Goal: Information Seeking & Learning: Learn about a topic

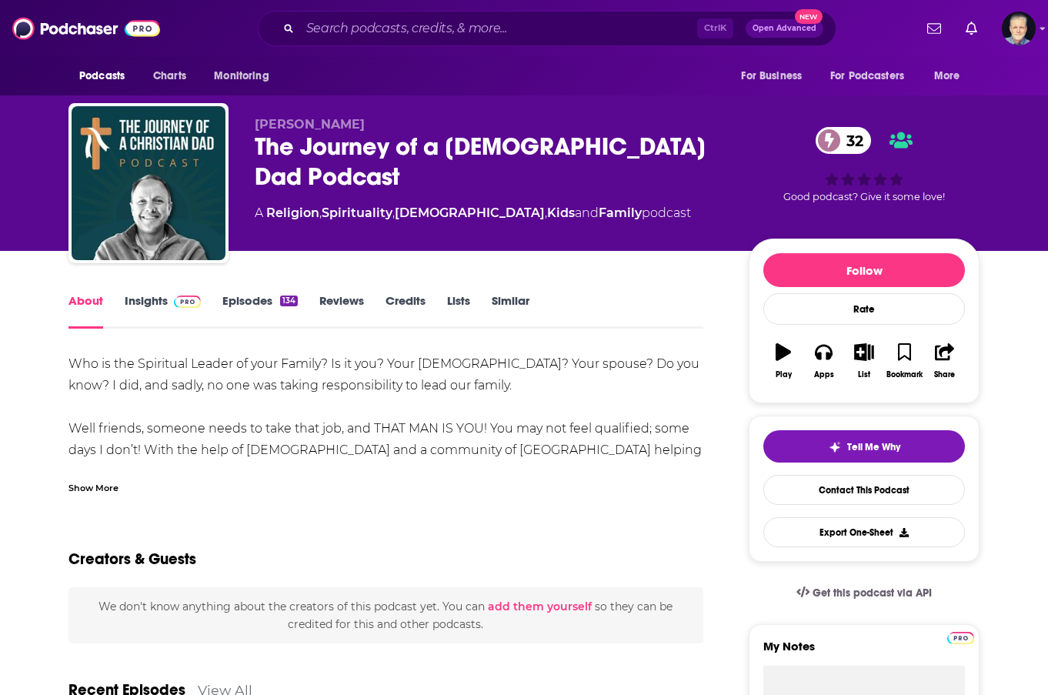
click at [149, 297] on link "Insights" at bounding box center [163, 310] width 76 height 35
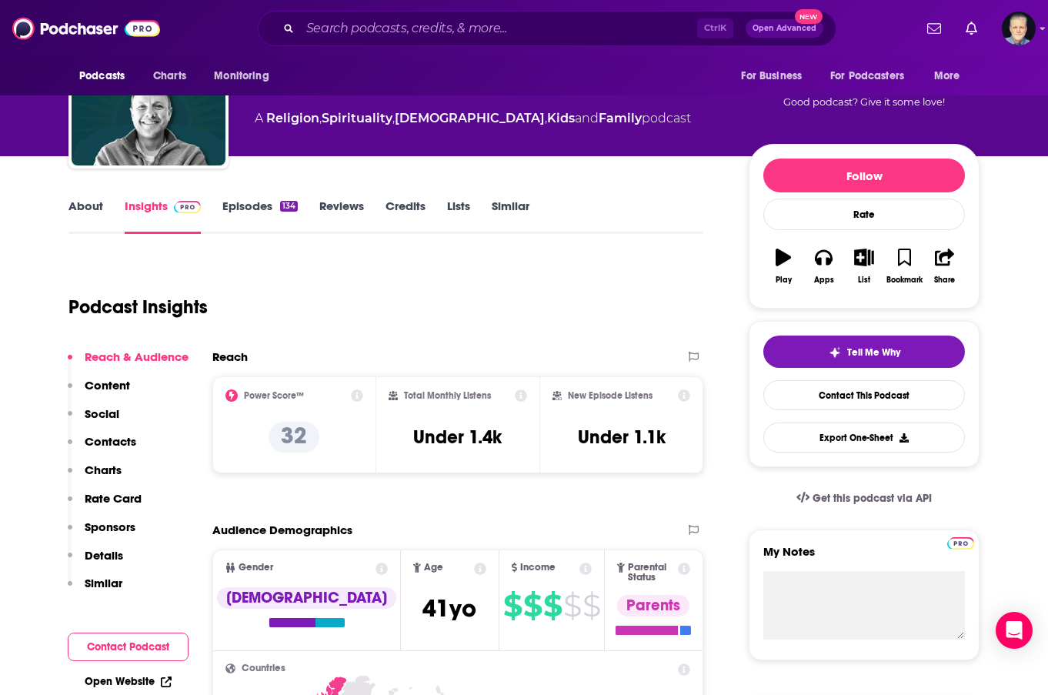
scroll to position [154, 0]
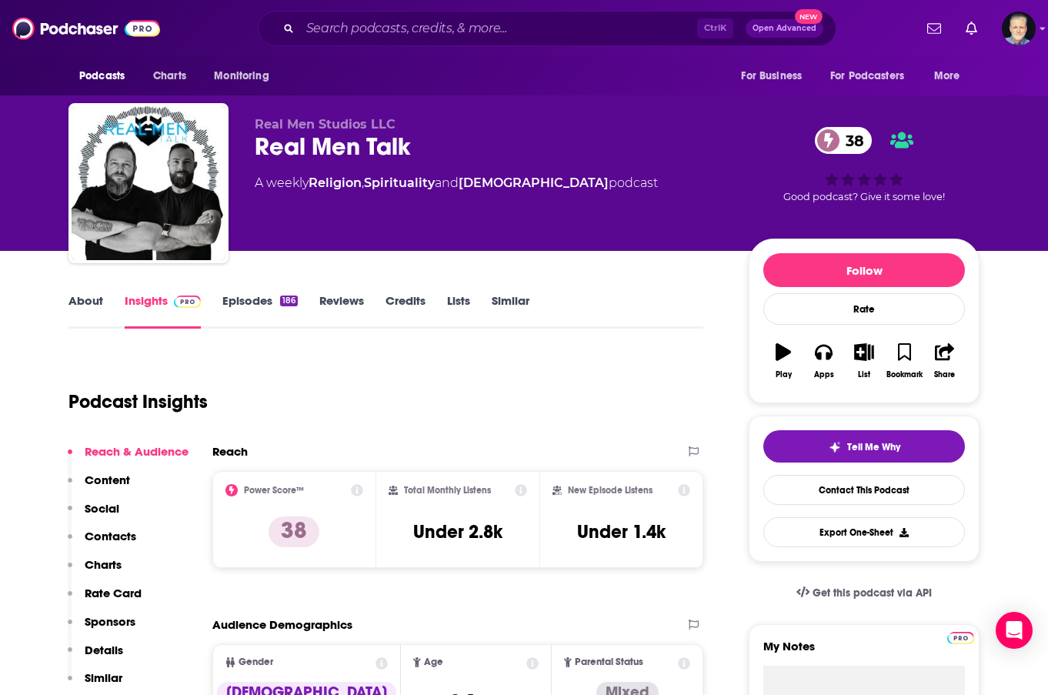
click at [248, 297] on link "Episodes 186" at bounding box center [259, 310] width 75 height 35
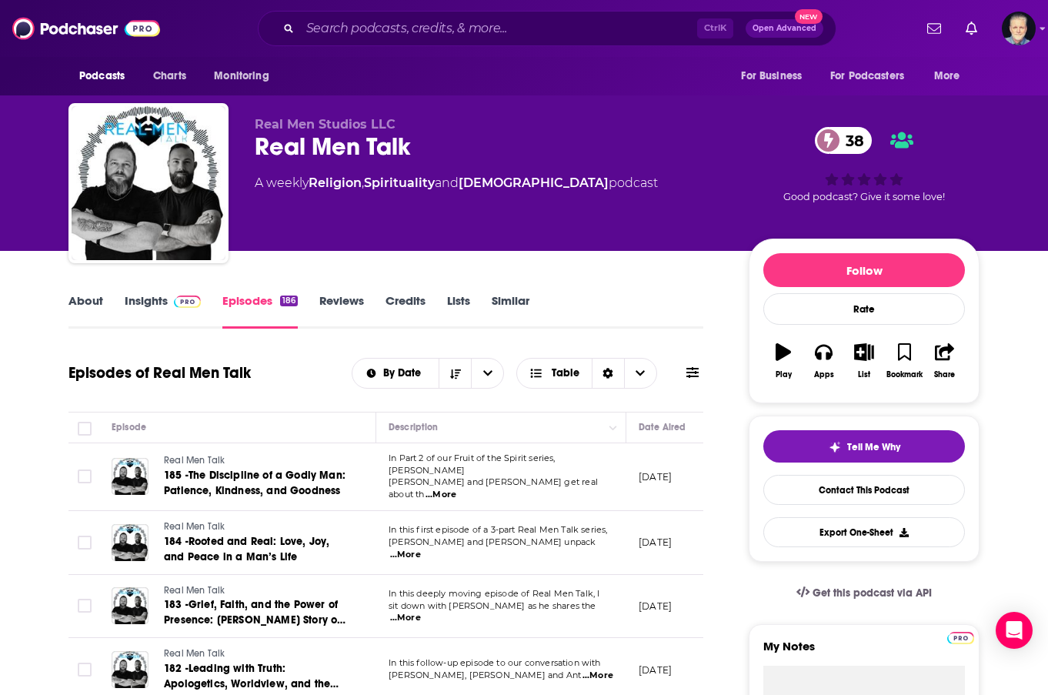
click at [88, 298] on link "About" at bounding box center [86, 310] width 35 height 35
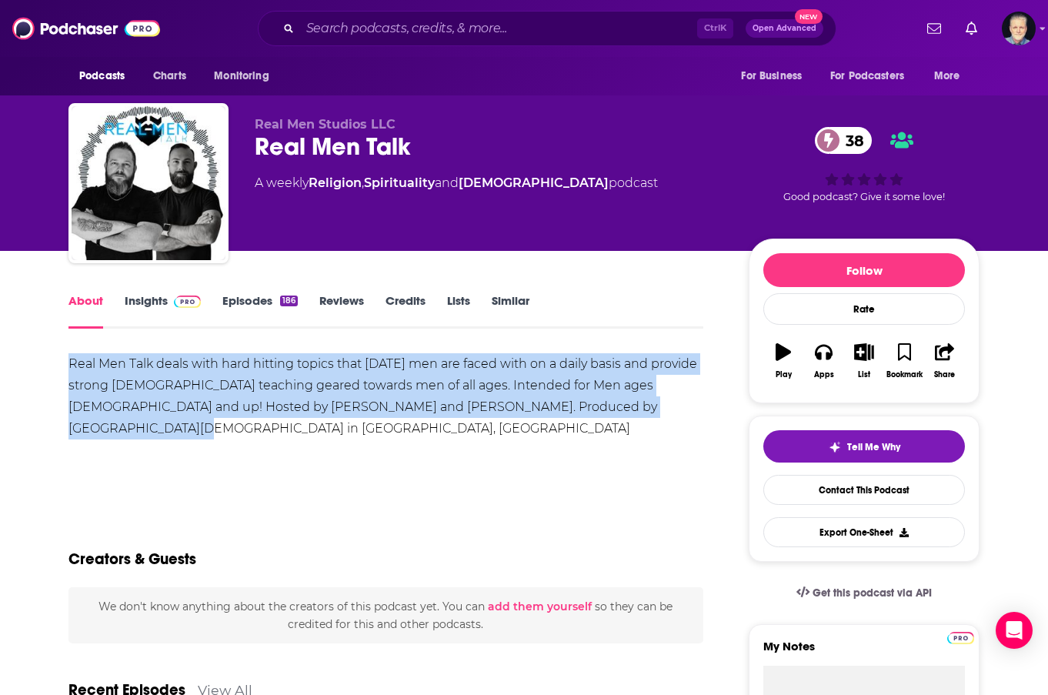
drag, startPoint x: 71, startPoint y: 363, endPoint x: 654, endPoint y: 410, distance: 585.3
click at [654, 410] on div "Real Men Talk deals with hard hitting topics that [DATE] men are faced with on …" at bounding box center [386, 396] width 635 height 86
copy div "Real Men Talk deals with hard hitting topics that [DATE] men are faced with on …"
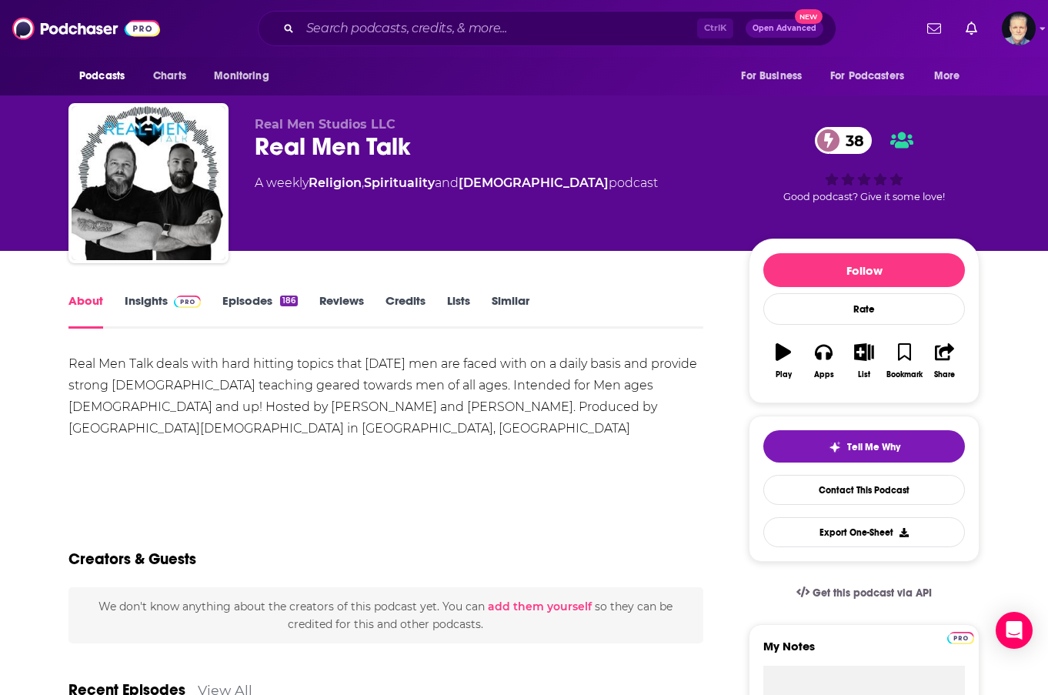
drag, startPoint x: 415, startPoint y: 471, endPoint x: 259, endPoint y: 296, distance: 234.5
click at [415, 471] on div "Show More" at bounding box center [386, 482] width 635 height 26
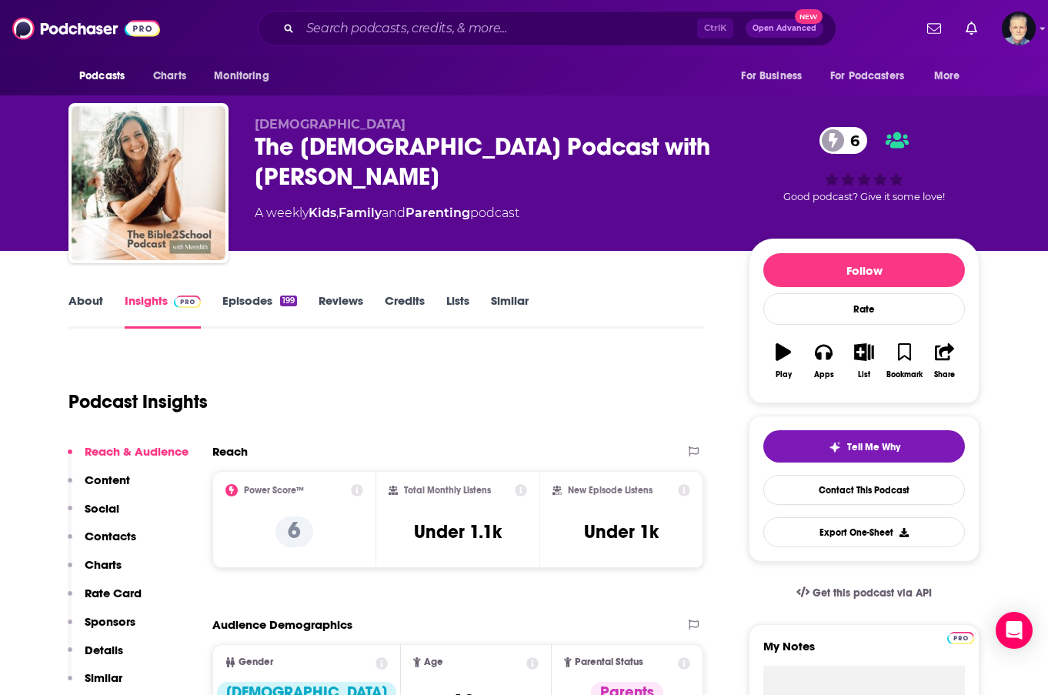
click at [252, 299] on link "Episodes 199" at bounding box center [259, 310] width 75 height 35
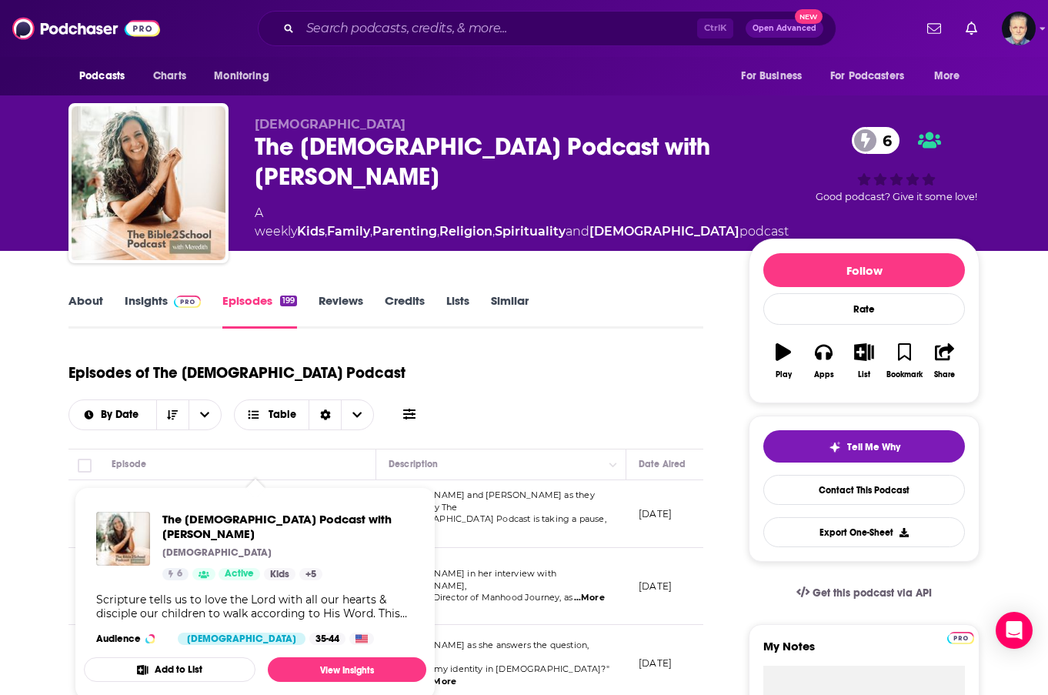
click at [250, 493] on span "The Bible2School Podcast with Meredith" at bounding box center [250, 505] width 172 height 25
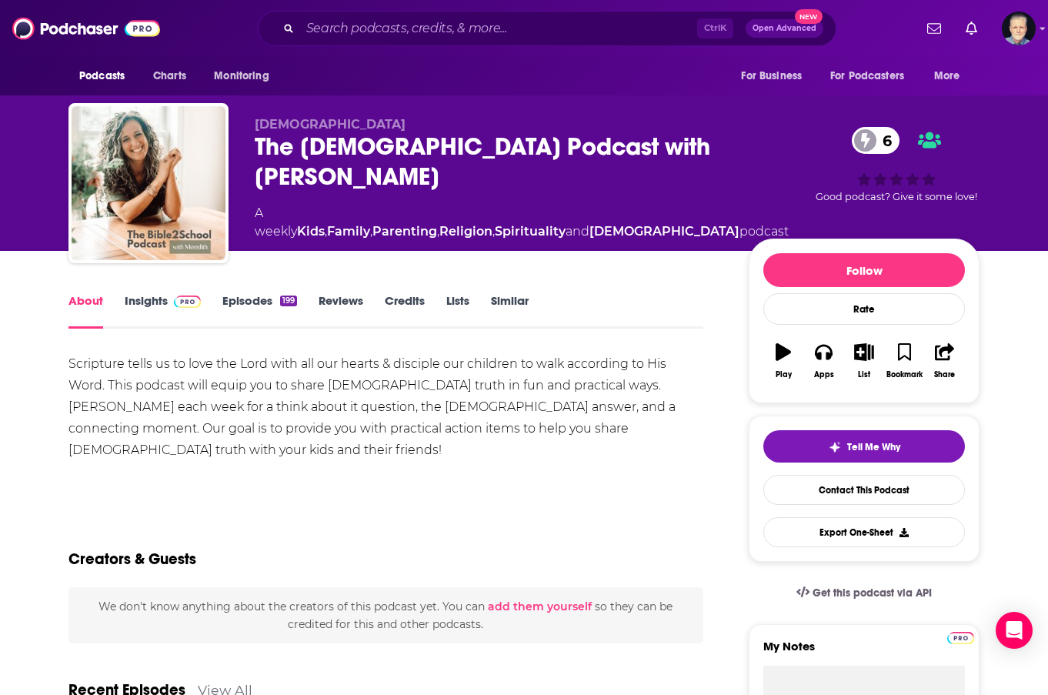
click at [146, 301] on link "Insights" at bounding box center [163, 310] width 76 height 35
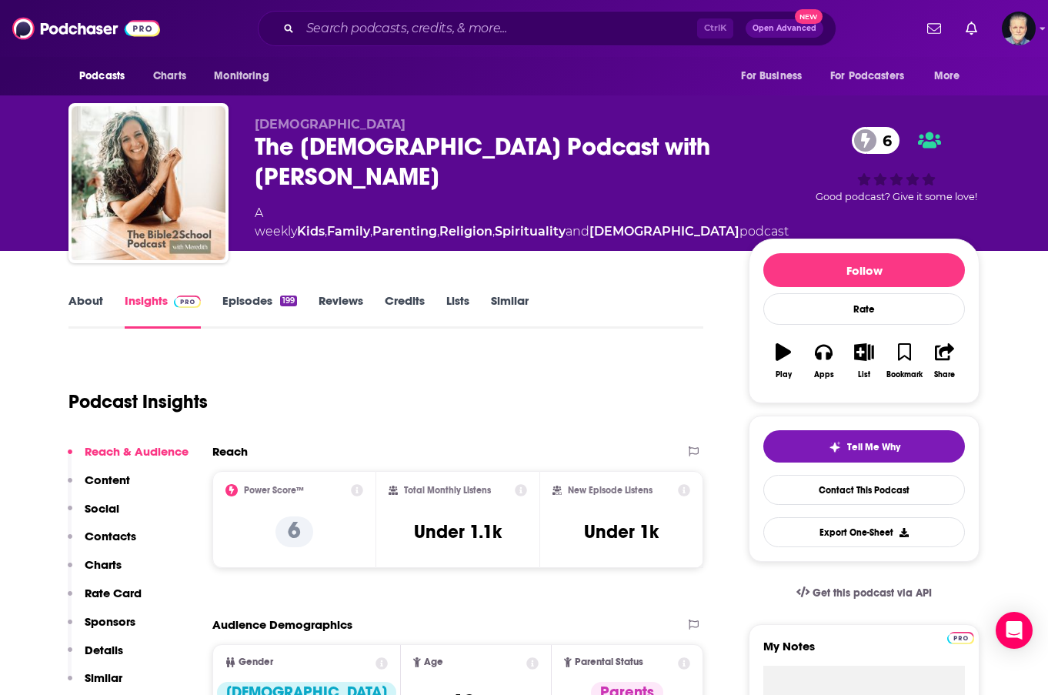
click at [274, 294] on link "Episodes 199" at bounding box center [259, 310] width 75 height 35
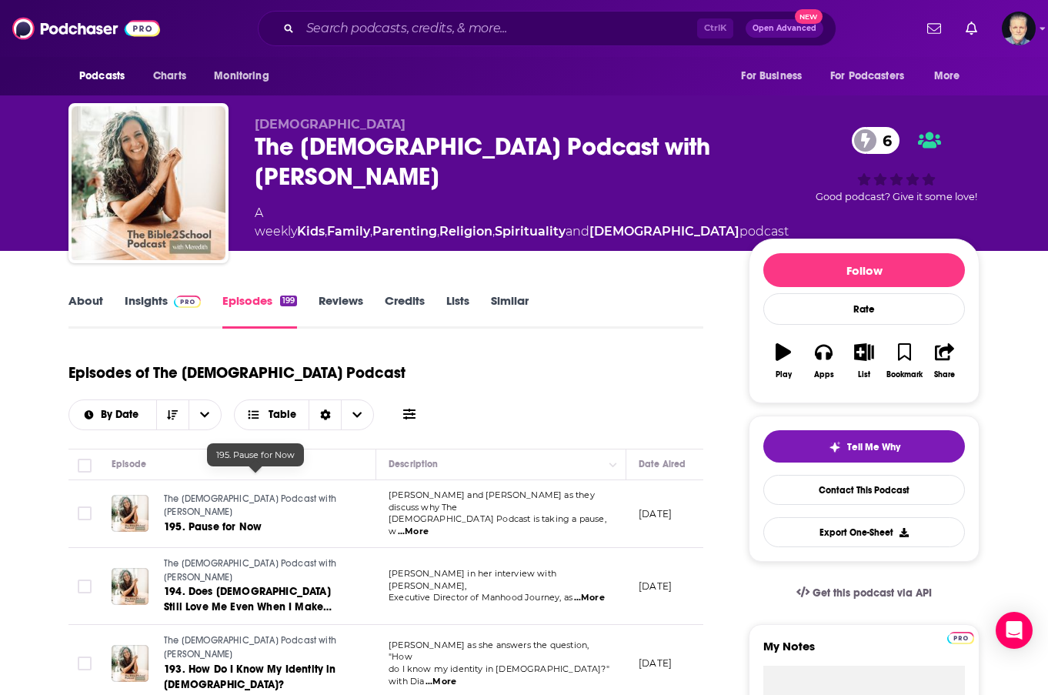
click at [271, 520] on link "195. Pause for Now" at bounding box center [256, 527] width 185 height 15
